Goal: Obtain resource: Obtain resource

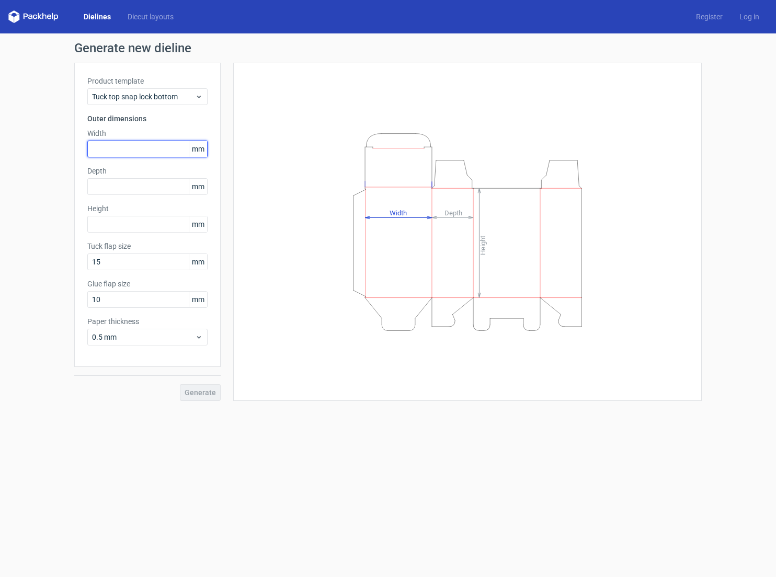
click at [150, 148] on input "text" at bounding box center [147, 149] width 120 height 17
click at [119, 151] on input "text" at bounding box center [147, 149] width 120 height 17
type input "90"
click at [113, 189] on input "text" at bounding box center [147, 186] width 120 height 17
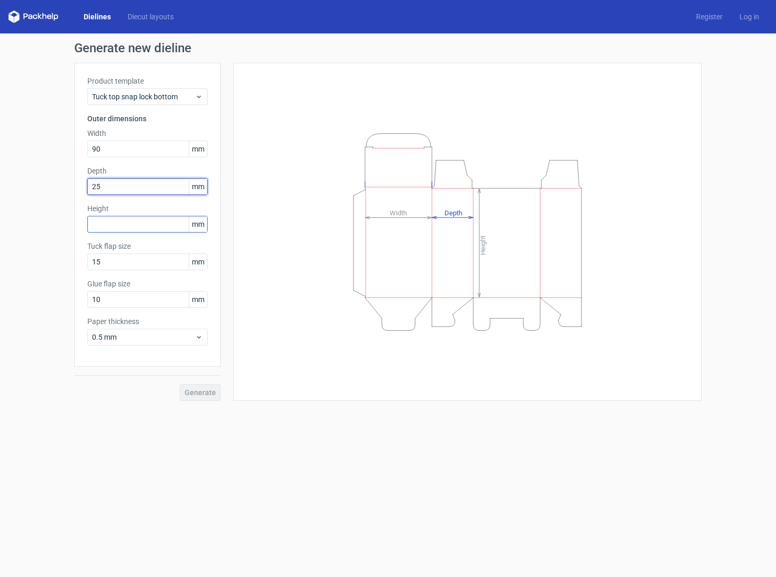
type input "25"
click at [113, 219] on input "text" at bounding box center [147, 224] width 120 height 17
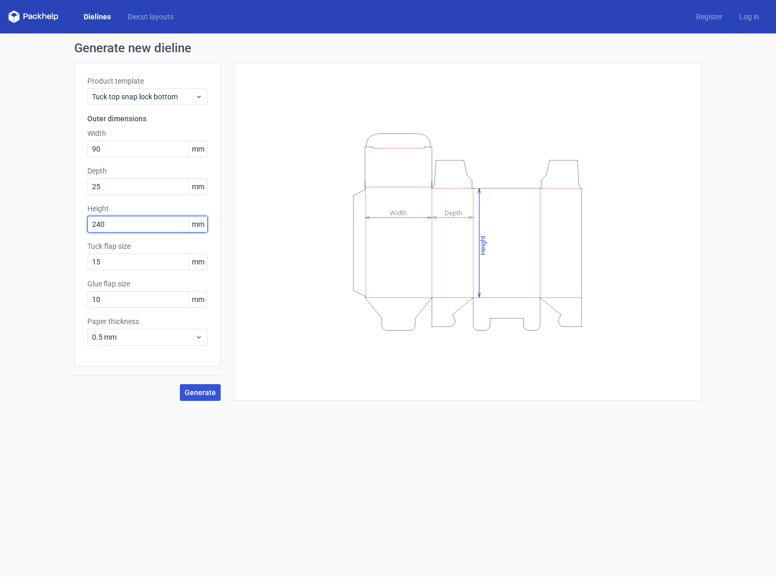
type input "240"
click at [202, 394] on span "Generate" at bounding box center [200, 392] width 31 height 7
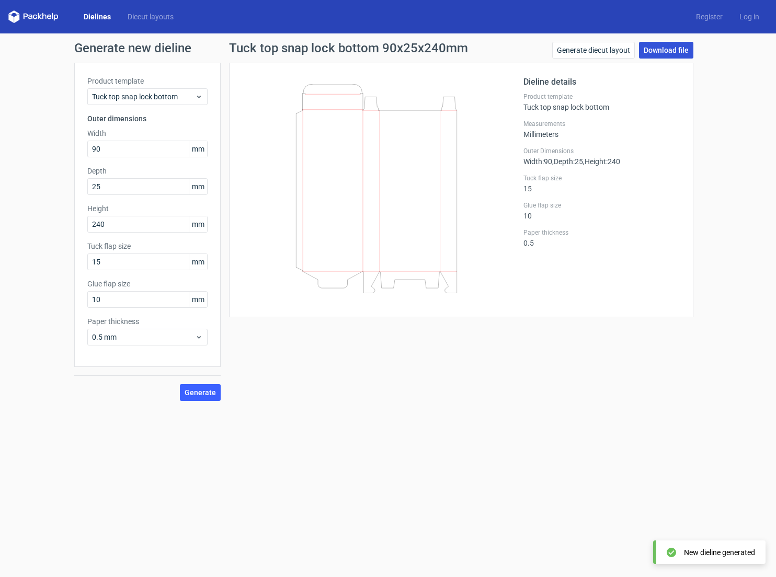
click at [661, 49] on link "Download file" at bounding box center [666, 50] width 54 height 17
click at [576, 52] on link "Generate diecut layout" at bounding box center [593, 50] width 83 height 17
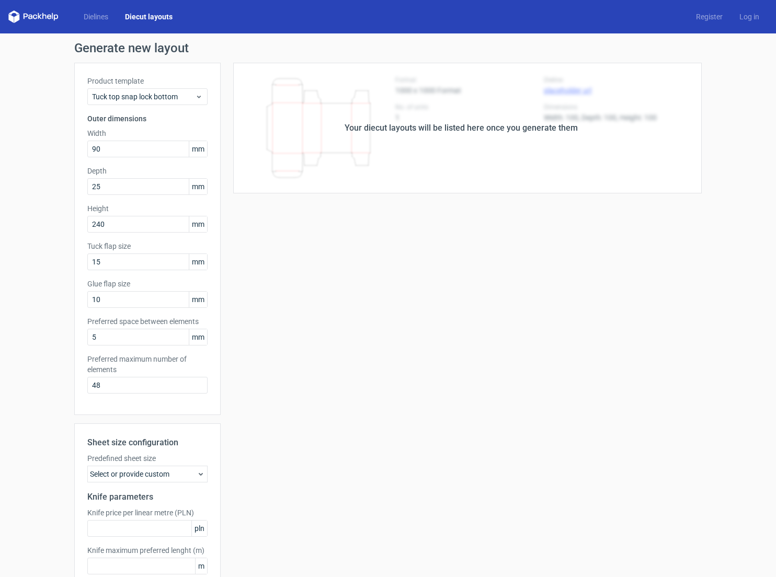
click at [462, 257] on div "Your diecut layouts will be listed here once you generate them Height Depth Wid…" at bounding box center [461, 346] width 481 height 567
click at [254, 132] on div "Your diecut layouts will be listed here once you generate them" at bounding box center [461, 128] width 481 height 131
click at [153, 150] on input "90" at bounding box center [147, 149] width 120 height 17
drag, startPoint x: 123, startPoint y: 263, endPoint x: 75, endPoint y: 263, distance: 48.6
click at [75, 263] on div "Product template Tuck top snap lock bottom Outer dimensions Width 90 mm Depth 2…" at bounding box center [147, 239] width 146 height 352
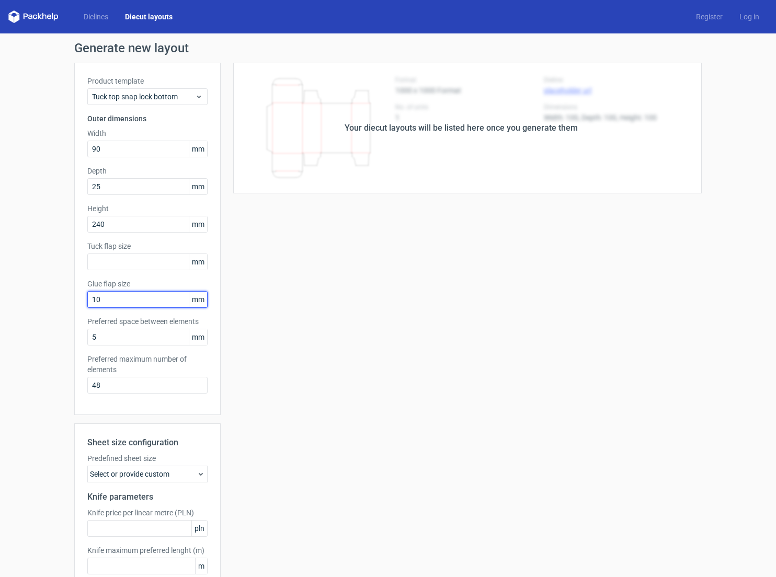
click at [74, 299] on div "Product template Tuck top snap lock bottom Outer dimensions Width 90 mm Depth 2…" at bounding box center [147, 239] width 146 height 352
drag, startPoint x: 98, startPoint y: 335, endPoint x: 66, endPoint y: 335, distance: 31.9
click at [66, 335] on div "Generate new layout Product template Tuck top snap lock bottom Outer dimensions…" at bounding box center [388, 335] width 776 height 605
drag, startPoint x: 108, startPoint y: 383, endPoint x: 77, endPoint y: 382, distance: 30.9
click at [76, 382] on div "Product template Tuck top snap lock bottom Outer dimensions Width 90 mm Depth 2…" at bounding box center [147, 239] width 146 height 352
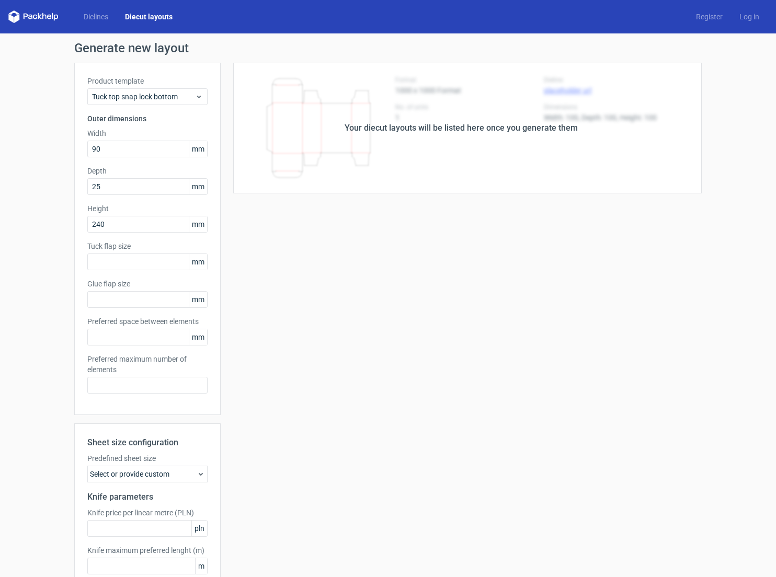
click at [441, 225] on div "Your diecut layouts will be listed here once you generate them Height Depth Wid…" at bounding box center [461, 346] width 481 height 567
click at [195, 96] on icon at bounding box center [199, 97] width 8 height 8
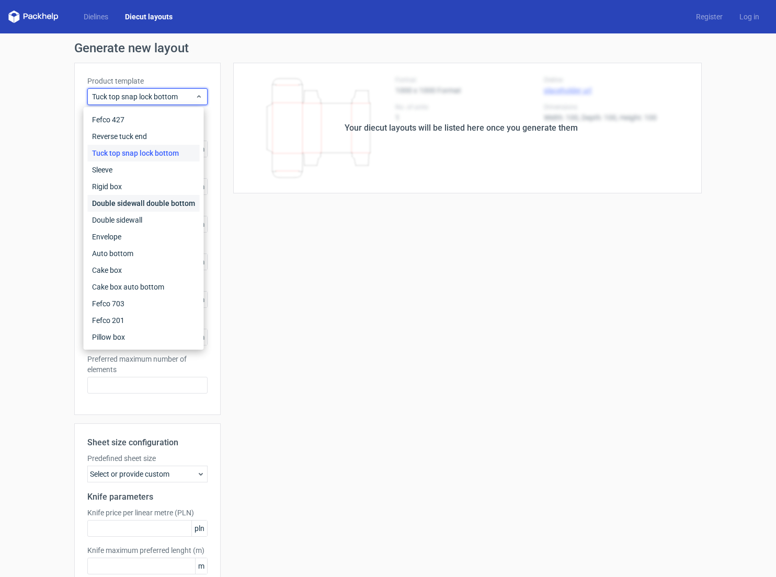
click at [117, 202] on div "Double sidewall double bottom" at bounding box center [144, 203] width 112 height 17
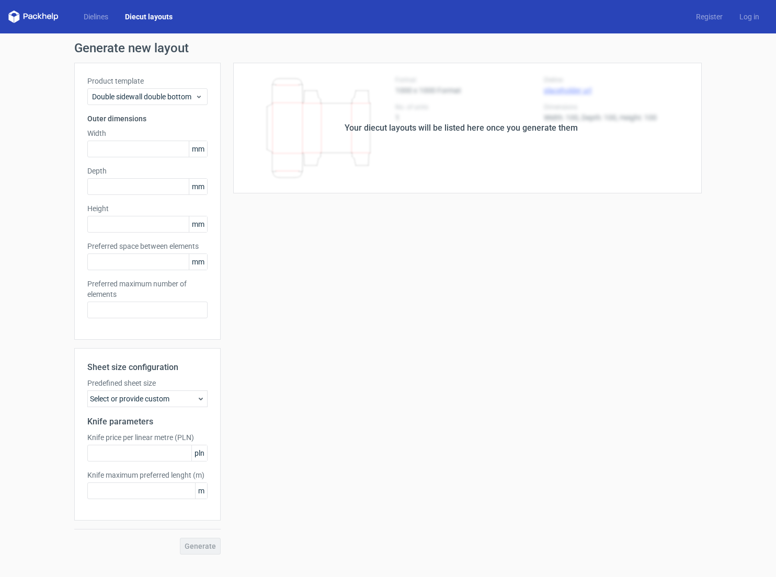
click at [294, 282] on div "Your diecut layouts will be listed here once you generate them Height Depth Wid…" at bounding box center [461, 309] width 481 height 492
click at [345, 120] on div "Your diecut layouts will be listed here once you generate them" at bounding box center [461, 128] width 481 height 131
click at [145, 18] on link "Diecut layouts" at bounding box center [149, 17] width 64 height 10
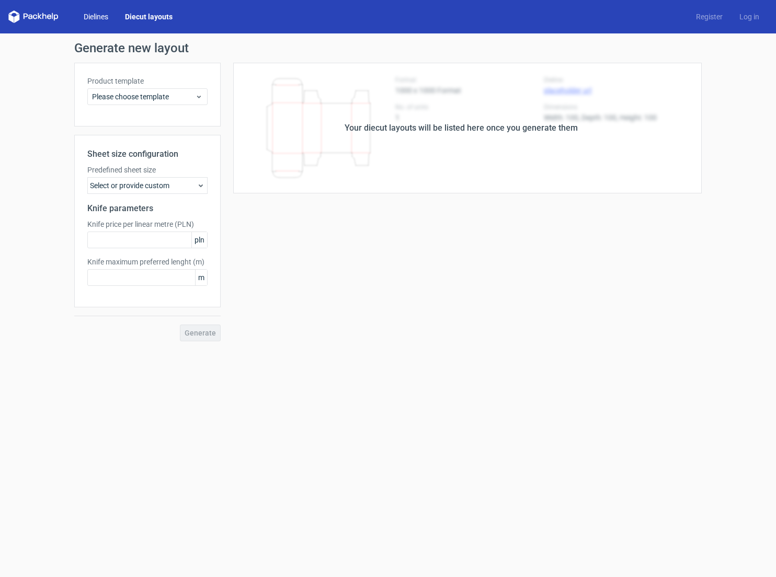
click at [97, 17] on link "Dielines" at bounding box center [95, 17] width 41 height 10
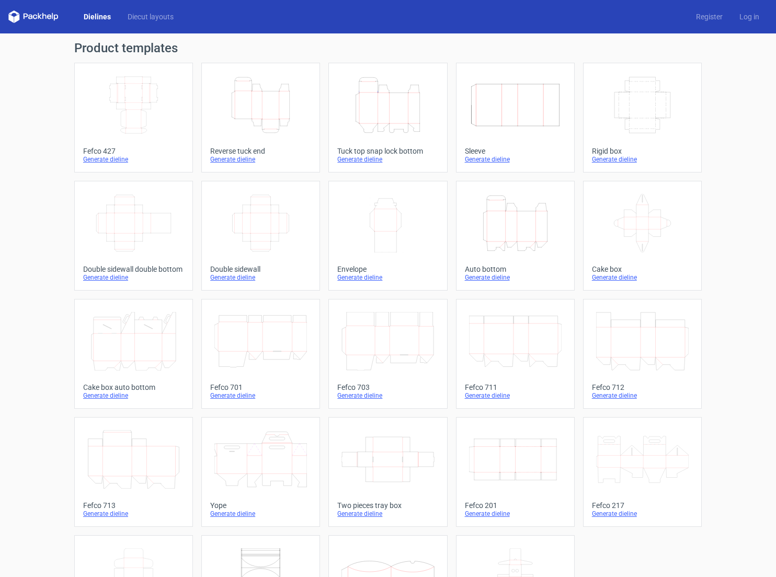
click at [242, 158] on div "Generate dieline" at bounding box center [260, 159] width 101 height 8
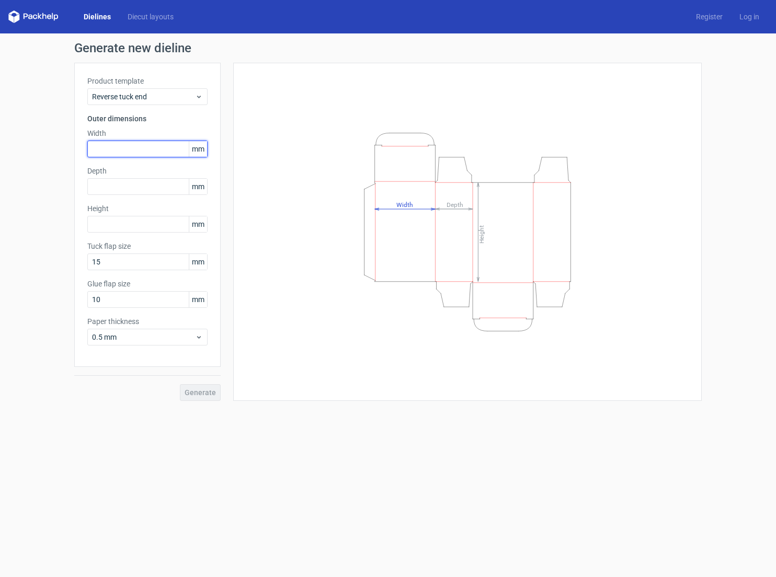
click at [140, 147] on input "text" at bounding box center [147, 149] width 120 height 17
type input "90"
type input "25"
type input "240"
click at [197, 394] on span "Generate" at bounding box center [200, 392] width 31 height 7
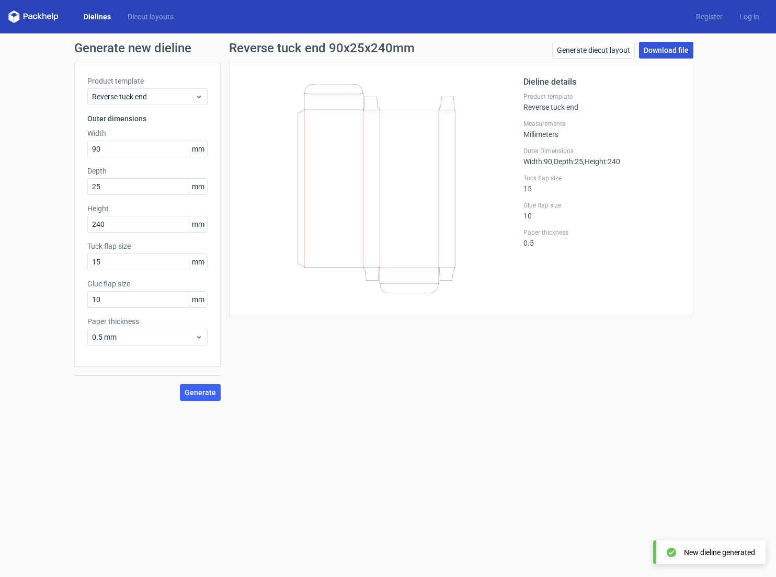
click at [660, 50] on link "Download file" at bounding box center [666, 50] width 54 height 17
